Goal: Task Accomplishment & Management: Use online tool/utility

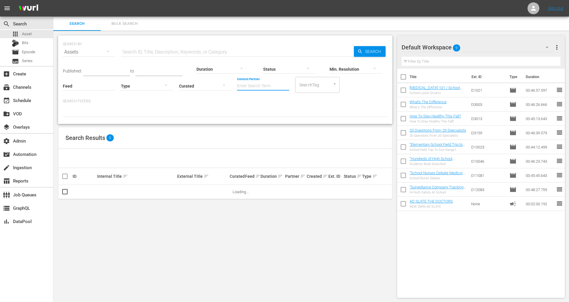
click at [249, 83] on input "Content Partner" at bounding box center [263, 86] width 52 height 21
click at [249, 98] on div "Bundesliga (480)" at bounding box center [285, 102] width 87 height 14
type input "Bundesliga (480)"
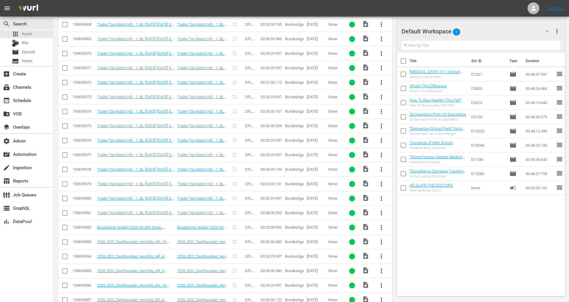
scroll to position [406, 0]
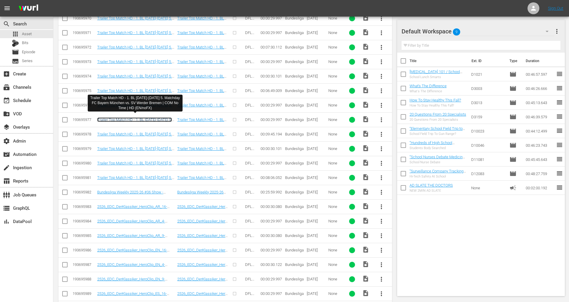
click at [152, 118] on link "Trailer Top Match HD - 1. BL 2025-2026 5. Matchday FC Bayern München vs. SV Wer…" at bounding box center [134, 124] width 75 height 13
click at [156, 191] on td "Bundesliga Weekly 2025-26 #06 Show - Matchday #04 | HD (ENG/ESP)" at bounding box center [136, 192] width 80 height 15
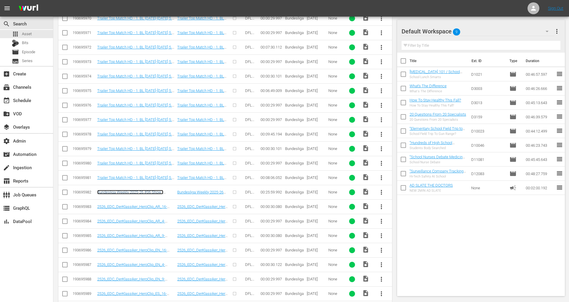
click at [156, 190] on link "Bundesliga Weekly 2025-26 #06 Show - Matchday #04 | HD (ENG/ESP)" at bounding box center [130, 194] width 66 height 9
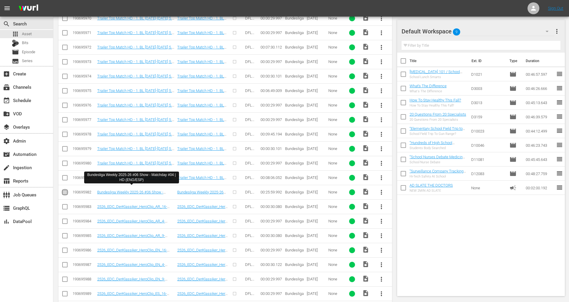
click at [65, 190] on input "checkbox" at bounding box center [64, 193] width 7 height 7
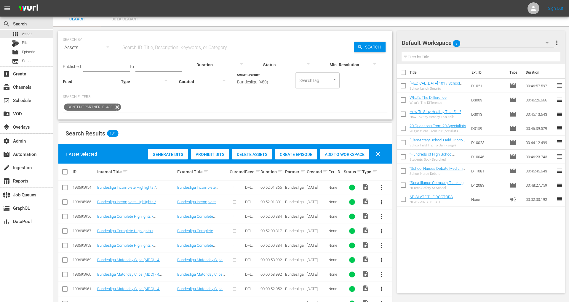
scroll to position [0, 0]
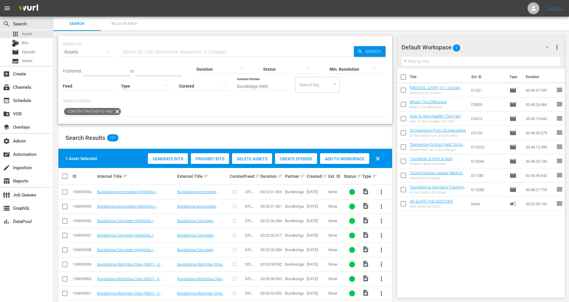
click at [297, 158] on span "Create Episode" at bounding box center [296, 159] width 42 height 5
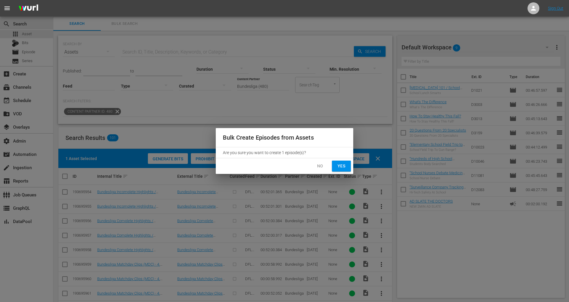
click at [339, 165] on span "Yes" at bounding box center [340, 166] width 9 height 7
checkbox input "false"
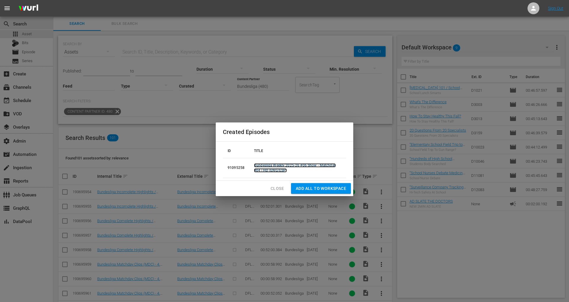
click at [307, 166] on link "Bundesliga Weekly 2025-26 #06 Show - Matchday #04 | HD (ENG/ESP)" at bounding box center [295, 167] width 82 height 9
click at [312, 187] on span "Add all to Workspace" at bounding box center [321, 188] width 50 height 7
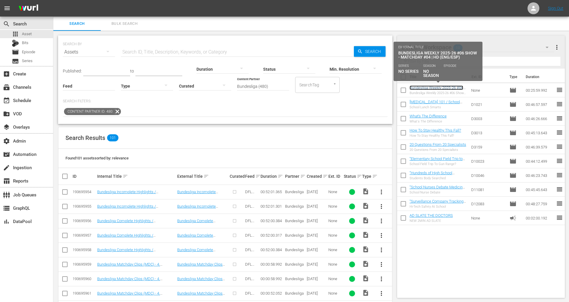
click at [447, 87] on link "Bundesliga Weekly 2025-26 #06 Show - Matchday #04 | HD (ENG/ESP)" at bounding box center [436, 92] width 54 height 13
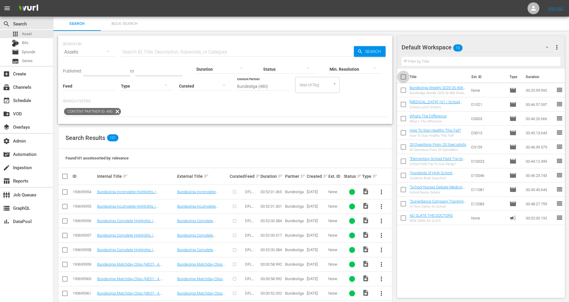
click at [404, 73] on input "checkbox" at bounding box center [403, 78] width 12 height 12
checkbox input "true"
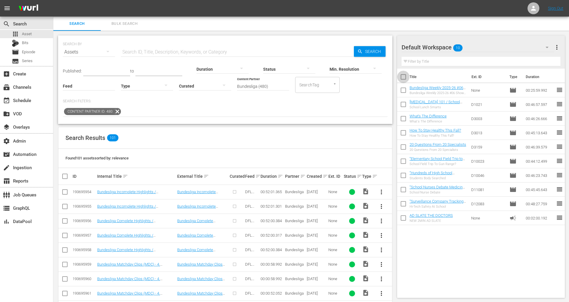
checkbox input "true"
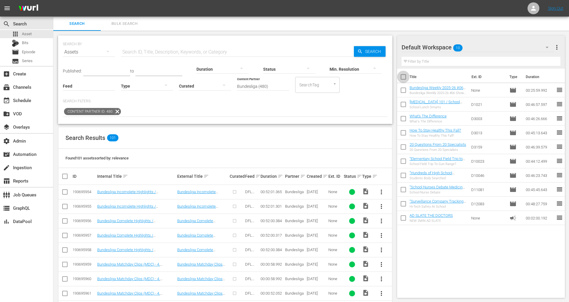
checkbox input "true"
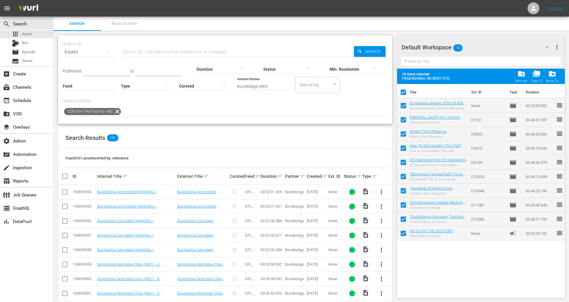
click at [403, 106] on input "checkbox" at bounding box center [403, 107] width 12 height 12
checkbox input "false"
click at [522, 76] on span "folder_delete" at bounding box center [521, 74] width 8 height 8
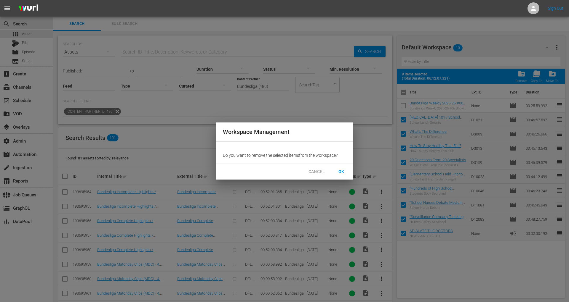
click at [342, 170] on span "OK" at bounding box center [340, 171] width 9 height 7
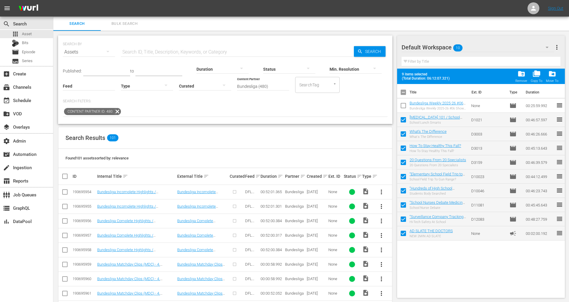
checkbox input "false"
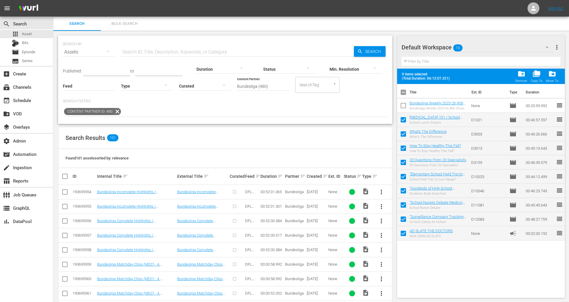
checkbox input "false"
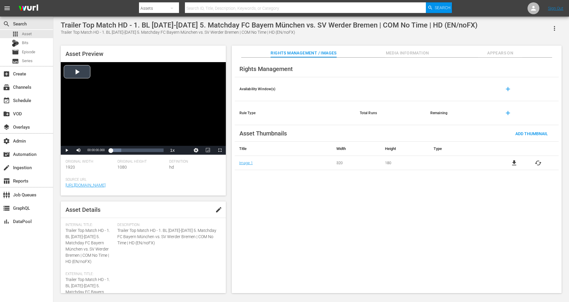
click at [82, 75] on div "Video Player" at bounding box center [143, 104] width 165 height 84
click at [130, 150] on div "Loaded : 100.00% 00:00:10.953 00:00:04.816" at bounding box center [136, 150] width 53 height 6
click at [147, 150] on div "00:00:20.896" at bounding box center [147, 150] width 0 height 6
click at [155, 150] on div "00:00:25.446" at bounding box center [155, 150] width 0 height 6
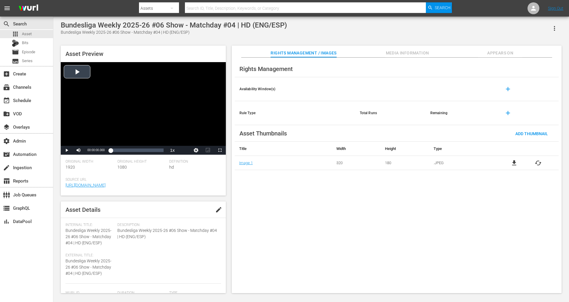
click at [81, 74] on div "Video Player" at bounding box center [143, 104] width 165 height 84
click at [119, 152] on div "00:04:22.920" at bounding box center [119, 150] width 0 height 6
click at [129, 150] on div "00:09:20.896" at bounding box center [129, 150] width 0 height 6
click at [114, 152] on div "Loaded : 36.95% 00:01:45.168 00:09:23.481" at bounding box center [136, 150] width 53 height 6
click at [119, 151] on div "Loaded : 7.69% 00:04:14.156 00:01:47.723" at bounding box center [136, 150] width 53 height 6
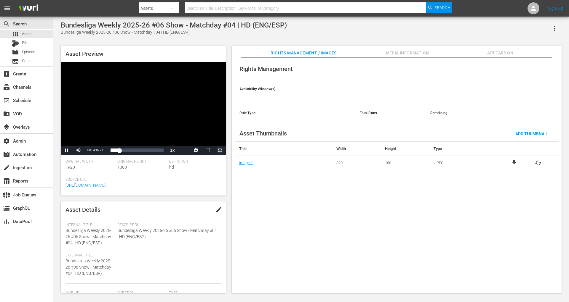
click at [220, 150] on span "Video Player" at bounding box center [220, 150] width 0 height 0
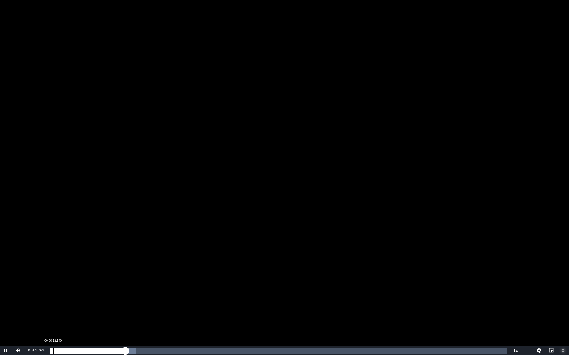
click at [52, 302] on div "00:04:18.162" at bounding box center [88, 351] width 76 height 6
click at [65, 302] on div "Loaded : 1.91% 00:00:52.606 00:00:14.950" at bounding box center [278, 351] width 457 height 6
click at [256, 302] on div "Loaded : 0.00% 00:11:46.144 00:00:51.595" at bounding box center [278, 351] width 457 height 6
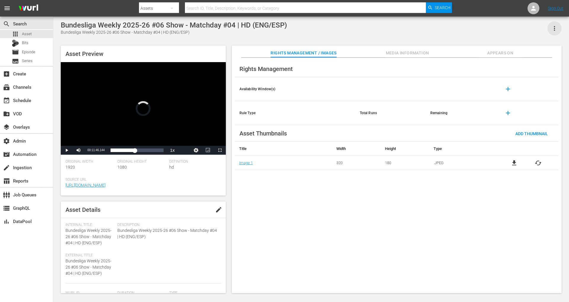
click at [557, 28] on icon "button" at bounding box center [554, 28] width 7 height 7
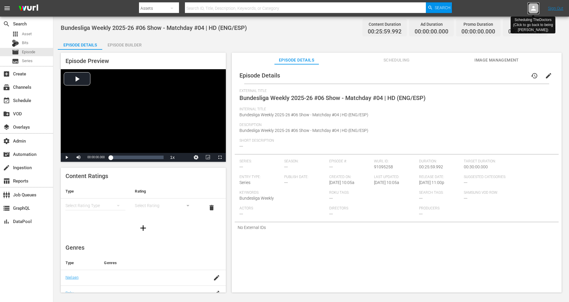
click at [537, 8] on div at bounding box center [533, 8] width 12 height 12
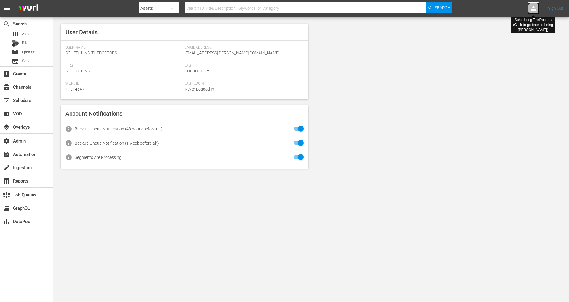
click at [532, 9] on icon at bounding box center [532, 8] width 7 height 7
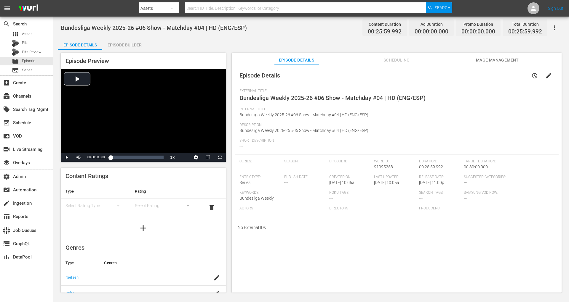
click at [424, 96] on span "Bundesliga Weekly 2025-26 #06 Show - Matchday #04 | HD (ENG/ESP)" at bounding box center [332, 97] width 186 height 7
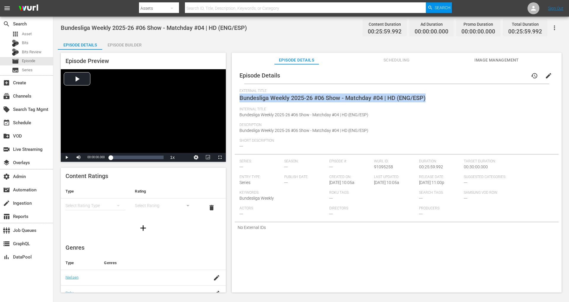
drag, startPoint x: 430, startPoint y: 97, endPoint x: 238, endPoint y: 98, distance: 191.6
click at [238, 98] on div "Episode Details history edit External Title Bundesliga Weekly 2025-26 #06 Show …" at bounding box center [397, 150] width 324 height 166
copy span "Bundesliga Weekly 2025-26 #06 Show - Matchday #04 | HD (ENG/ESP)"
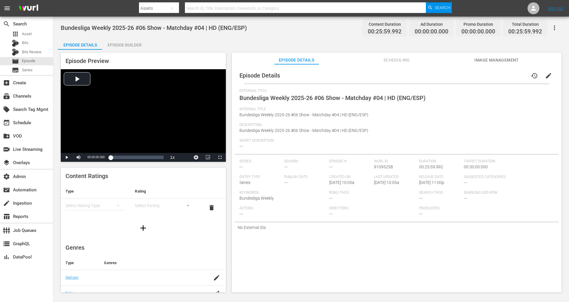
click at [237, 109] on div "Episode Details history edit External Title Bundesliga Weekly 2025-26 #06 Show …" at bounding box center [397, 150] width 324 height 166
